Goal: Task Accomplishment & Management: Manage account settings

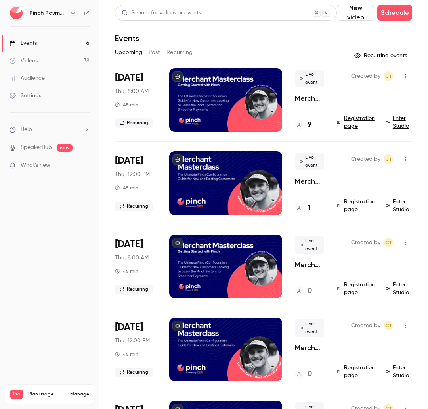
click at [362, 134] on li "[DATE] Thu, 8:00 AM 45 min Recurring Live event Merchant Masterclass - Getting …" at bounding box center [264, 104] width 298 height 73
click at [354, 127] on link "Registration page" at bounding box center [357, 122] width 40 height 16
click at [233, 46] on div "Upcoming Past Recurring" at bounding box center [264, 52] width 298 height 13
click at [408, 77] on icon "button" at bounding box center [406, 76] width 6 height 6
click at [289, 30] on div at bounding box center [214, 204] width 428 height 409
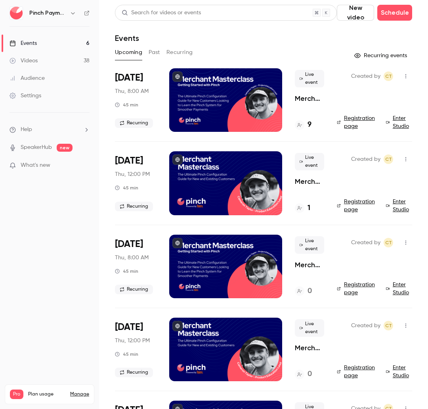
click at [140, 77] on span "[DATE]" at bounding box center [129, 77] width 28 height 13
click at [214, 77] on div at bounding box center [225, 99] width 113 height 63
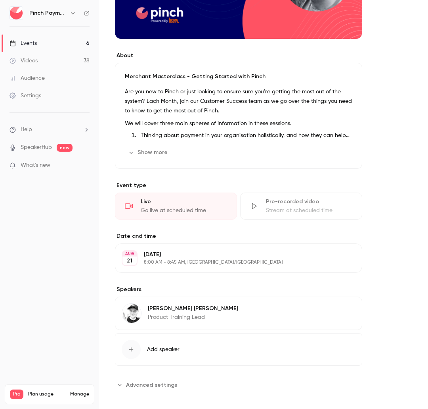
scroll to position [188, 0]
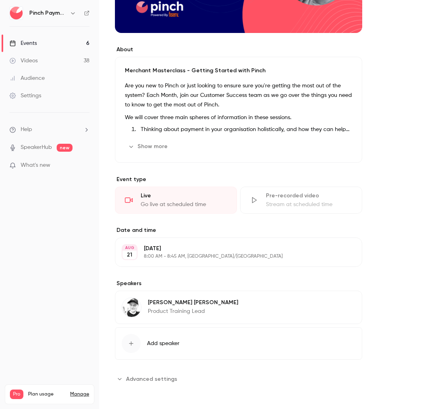
click at [183, 253] on div "Thursday, August 21 8:00 AM - 8:45 AM, Australia/Brisbane" at bounding box center [232, 251] width 177 height 15
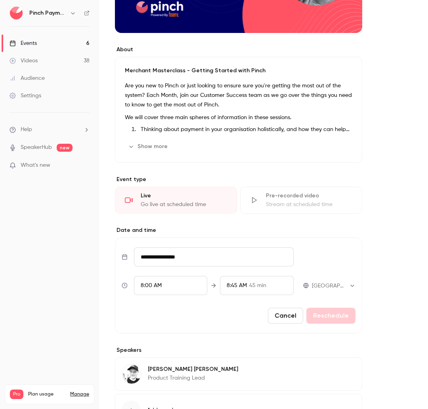
click at [143, 286] on span "8:00 AM" at bounding box center [151, 285] width 21 height 6
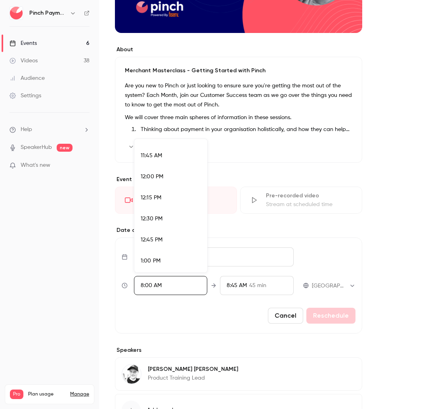
scroll to position [984, 0]
click at [163, 174] on div "12:00 PM" at bounding box center [171, 175] width 60 height 8
click at [221, 313] on div at bounding box center [214, 204] width 428 height 409
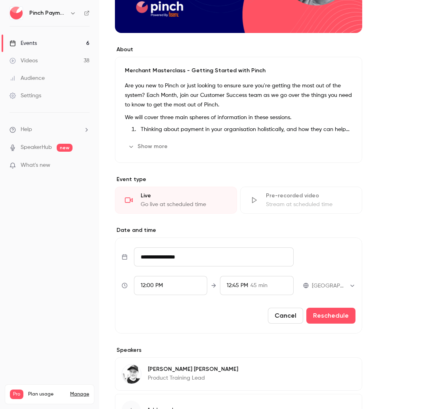
scroll to position [616, 0]
click at [334, 317] on button "Reschedule" at bounding box center [331, 315] width 49 height 16
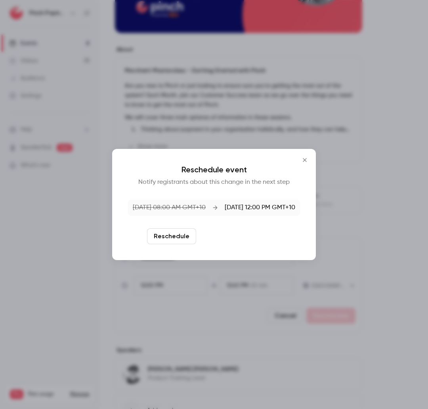
click at [227, 234] on button "Reschedule and notify" at bounding box center [241, 236] width 82 height 16
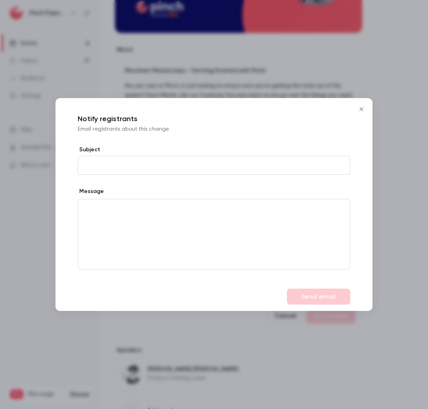
click at [123, 160] on input "Subject" at bounding box center [214, 165] width 273 height 19
click at [130, 165] on input "Subject" at bounding box center [214, 165] width 273 height 19
type input "**********"
click at [114, 207] on p "editor" at bounding box center [213, 208] width 259 height 8
click at [122, 211] on p "To enrich screen reader interactions, please activate Accessibility in Grammarl…" at bounding box center [213, 208] width 259 height 8
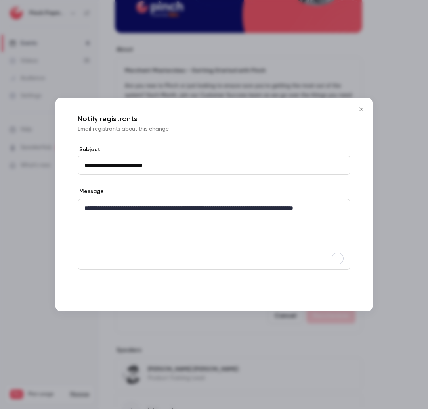
click at [292, 293] on button "Send email" at bounding box center [318, 296] width 63 height 16
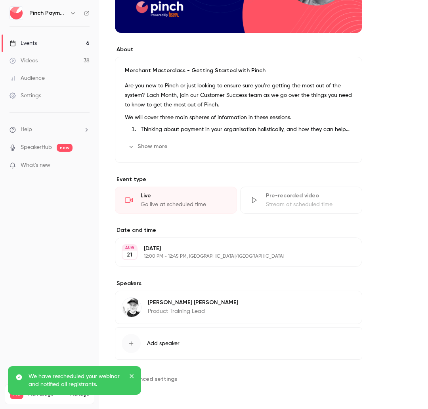
click at [404, 205] on div "About Merchant Masterclass - Getting Started with Pinch Are you new to Pinch or…" at bounding box center [264, 144] width 298 height 520
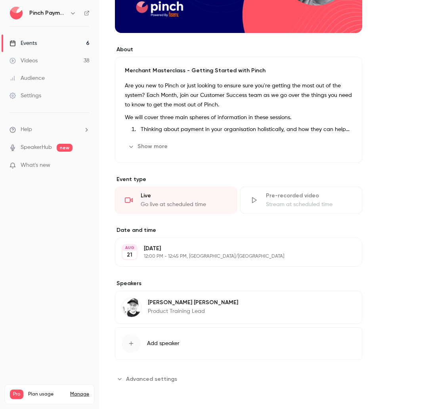
scroll to position [0, 0]
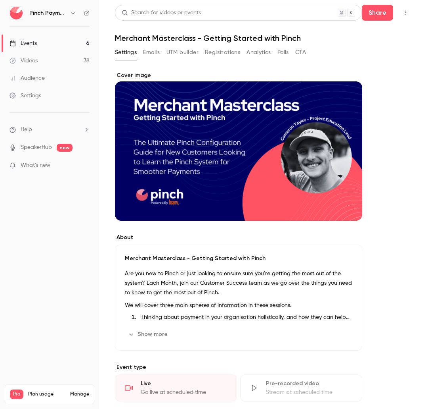
click at [30, 44] on div "Events" at bounding box center [23, 43] width 27 height 8
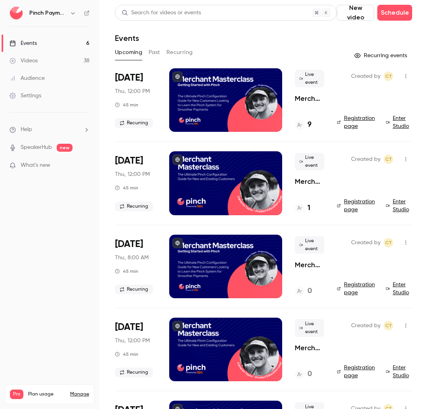
click at [191, 52] on button "Recurring" at bounding box center [180, 52] width 27 height 13
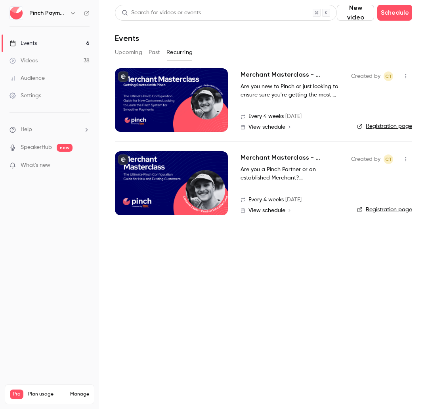
click at [198, 94] on div at bounding box center [171, 99] width 113 height 63
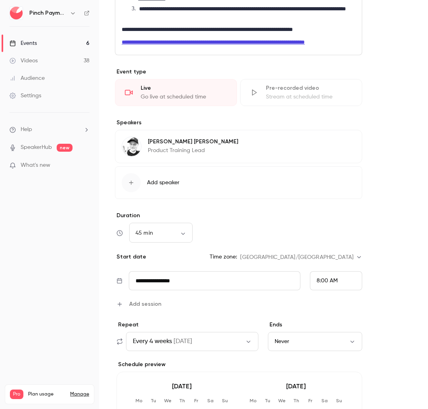
scroll to position [372, 0]
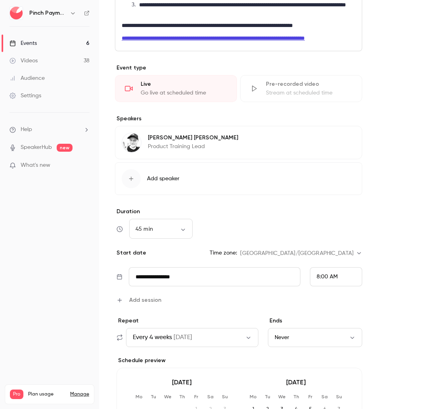
click at [323, 279] on span "8:00 AM" at bounding box center [327, 277] width 21 height 6
drag, startPoint x: 335, startPoint y: 166, endPoint x: 343, endPoint y: 198, distance: 32.3
click at [335, 166] on div "12:00 PM" at bounding box center [336, 163] width 39 height 8
click at [391, 257] on form "**********" at bounding box center [264, 124] width 298 height 849
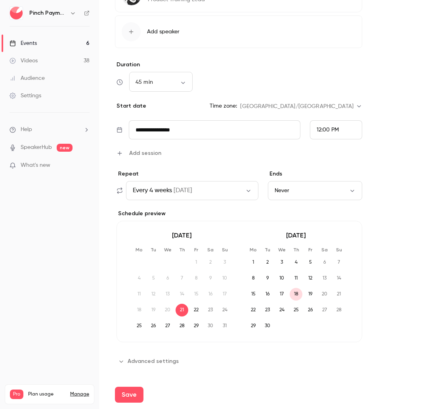
scroll to position [528, 0]
click at [125, 397] on button "Save" at bounding box center [129, 394] width 29 height 16
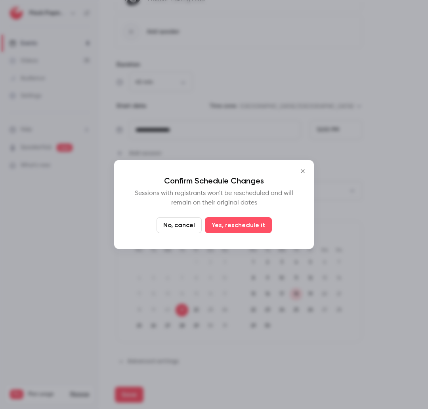
click at [248, 225] on button "Yes, reschedule it" at bounding box center [238, 225] width 67 height 16
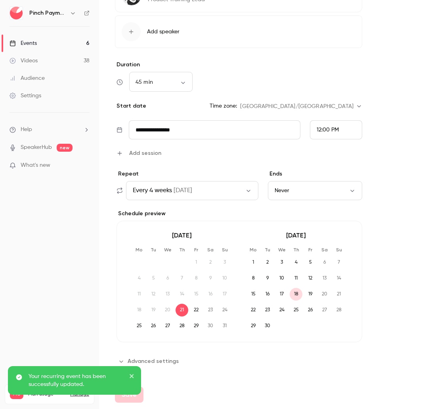
click at [44, 43] on link "Events 6" at bounding box center [49, 43] width 99 height 17
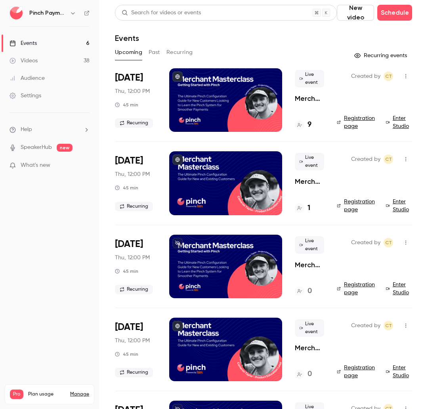
click at [312, 33] on header "Search for videos or events New video Schedule Events" at bounding box center [264, 24] width 298 height 38
drag, startPoint x: 302, startPoint y: 31, endPoint x: 309, endPoint y: 42, distance: 12.7
click at [302, 31] on header "Search for videos or events New video Schedule Events" at bounding box center [264, 24] width 298 height 38
click at [309, 124] on h4 "9" at bounding box center [310, 124] width 4 height 11
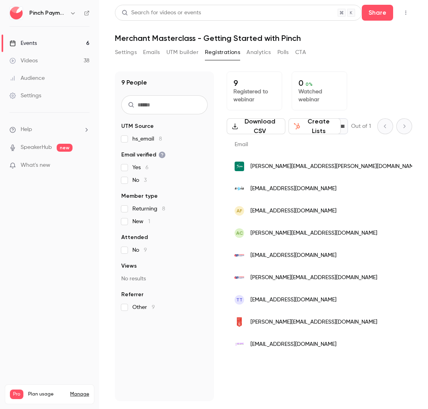
click at [55, 45] on link "Events 6" at bounding box center [49, 43] width 99 height 17
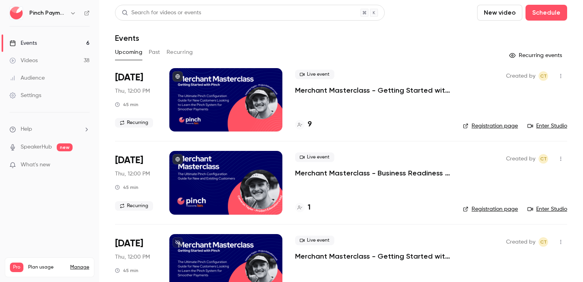
click at [406, 40] on div "Events" at bounding box center [341, 38] width 452 height 10
click at [85, 13] on icon at bounding box center [86, 13] width 5 height 5
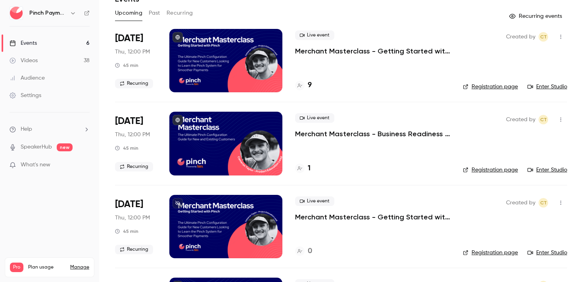
scroll to position [134, 0]
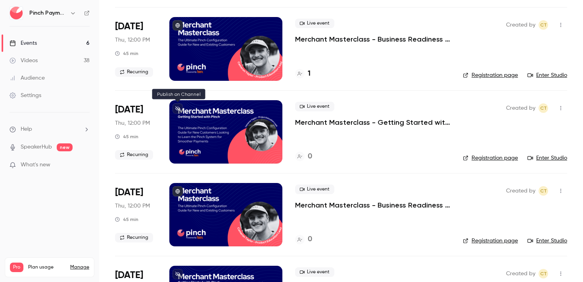
click at [177, 107] on icon at bounding box center [177, 108] width 5 height 5
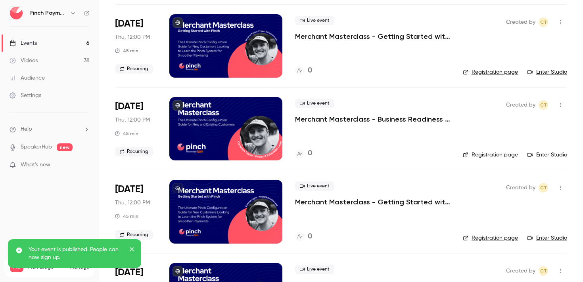
scroll to position [279, 0]
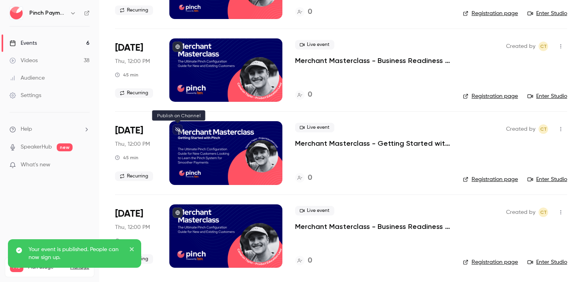
click at [179, 128] on icon at bounding box center [177, 129] width 5 height 5
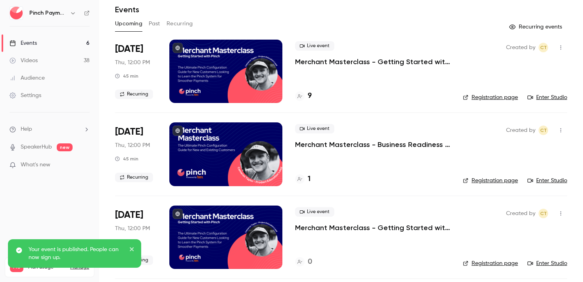
scroll to position [0, 0]
